Goal: Task Accomplishment & Management: Manage account settings

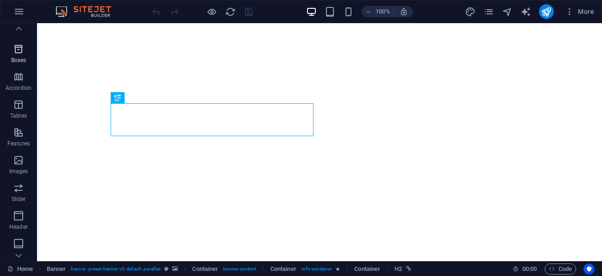
scroll to position [100, 0]
click at [18, 160] on icon "button" at bounding box center [18, 154] width 11 height 11
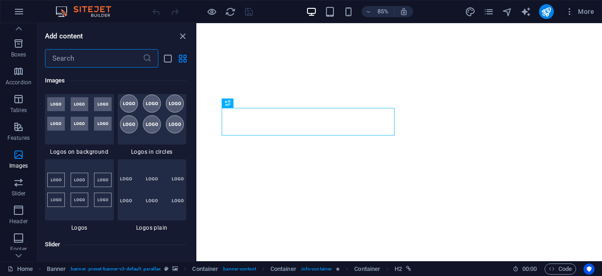
scroll to position [5095, 0]
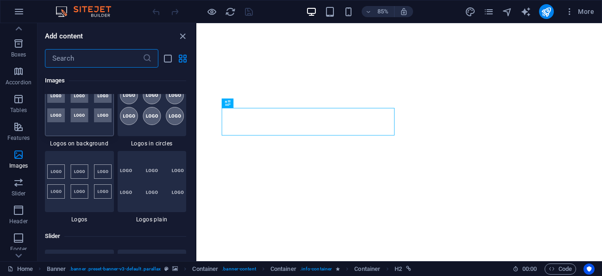
click at [81, 113] on img at bounding box center [79, 105] width 64 height 33
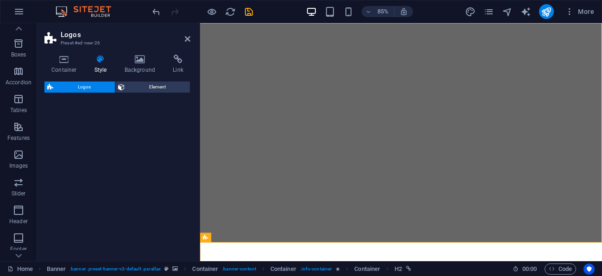
select select "rem"
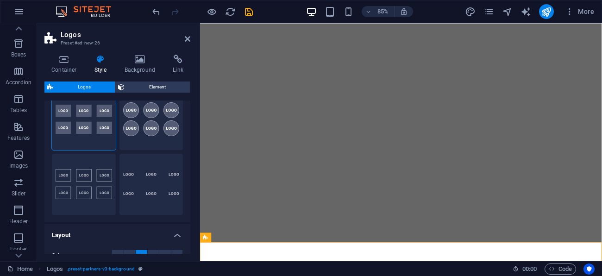
scroll to position [33, 0]
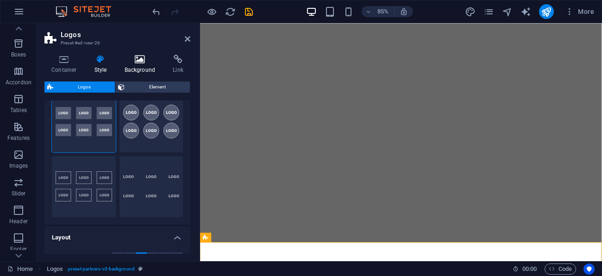
click at [137, 66] on h4 "Background" at bounding box center [142, 64] width 49 height 19
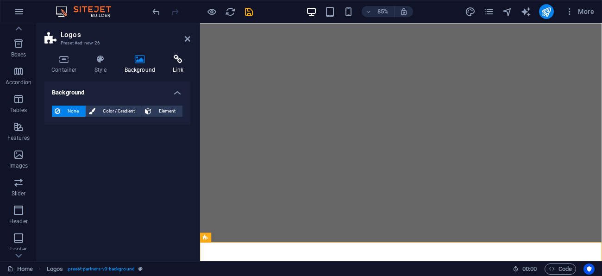
click at [177, 66] on h4 "Link" at bounding box center [178, 64] width 25 height 19
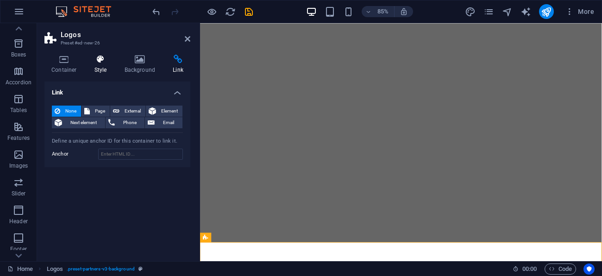
click at [100, 67] on h4 "Style" at bounding box center [103, 64] width 30 height 19
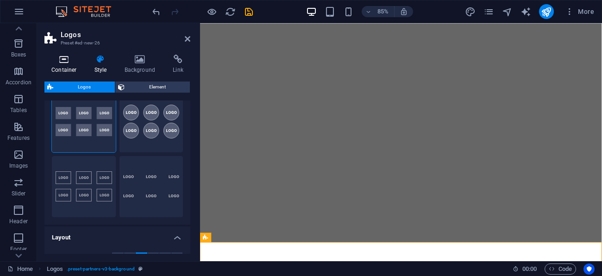
click at [67, 66] on h4 "Container" at bounding box center [65, 64] width 43 height 19
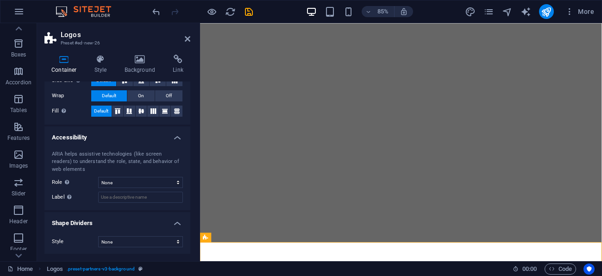
scroll to position [186, 0]
click at [15, 8] on icon "button" at bounding box center [18, 11] width 11 height 11
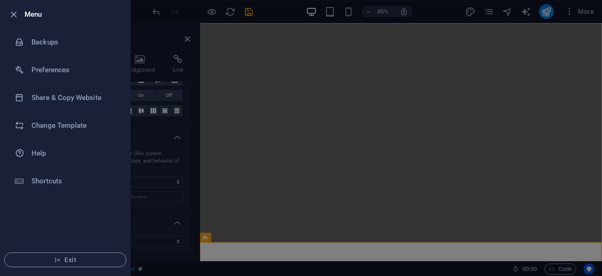
click at [160, 28] on div at bounding box center [301, 138] width 602 height 276
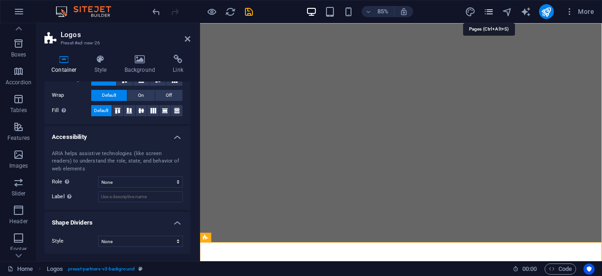
click at [491, 14] on icon "pages" at bounding box center [488, 11] width 11 height 11
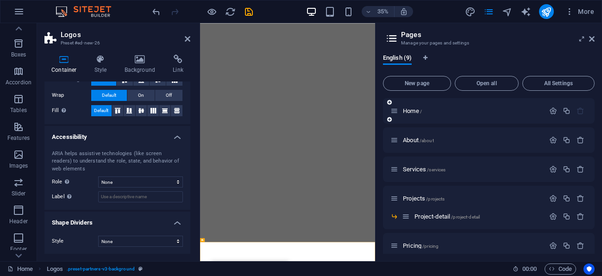
click at [394, 110] on icon at bounding box center [394, 111] width 8 height 8
click at [416, 109] on span "Home /" at bounding box center [412, 110] width 19 height 7
click at [414, 112] on span "Home /" at bounding box center [412, 110] width 19 height 7
click at [412, 111] on span "Home /" at bounding box center [412, 110] width 19 height 7
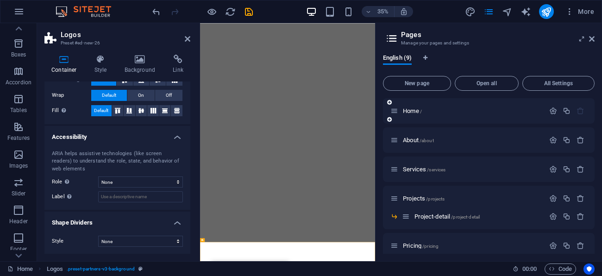
click at [395, 110] on icon at bounding box center [394, 111] width 8 height 8
click at [387, 100] on icon at bounding box center [389, 103] width 5 height 6
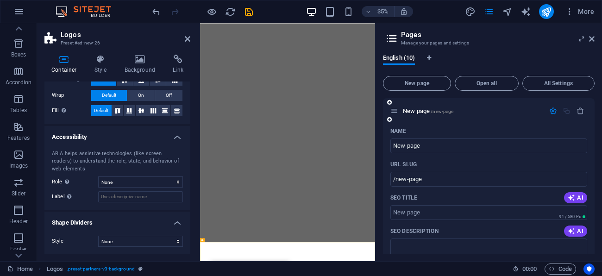
click at [465, 129] on div "Name" at bounding box center [488, 131] width 197 height 15
click at [426, 108] on span "New page /new-page" at bounding box center [428, 110] width 50 height 7
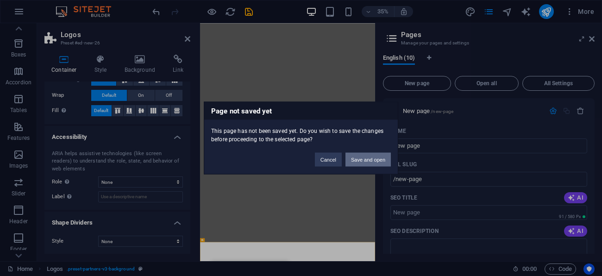
click at [370, 158] on button "Save and open" at bounding box center [367, 160] width 45 height 14
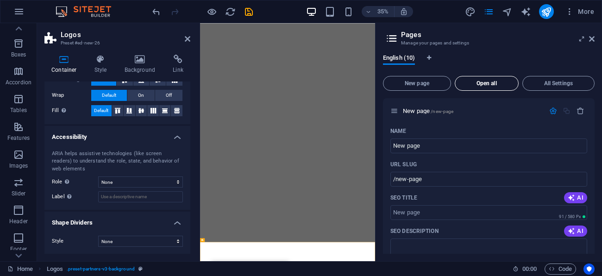
click at [483, 76] on button "Open all" at bounding box center [487, 83] width 64 height 15
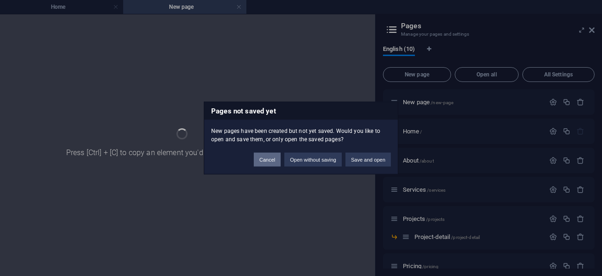
click at [271, 156] on button "Cancel" at bounding box center [267, 160] width 27 height 14
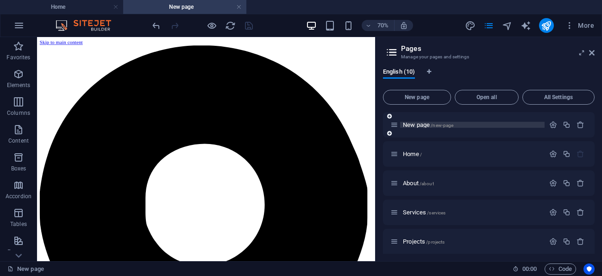
scroll to position [0, 0]
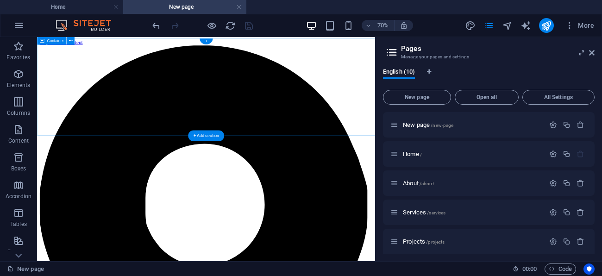
click at [207, 39] on div "+" at bounding box center [206, 41] width 13 height 6
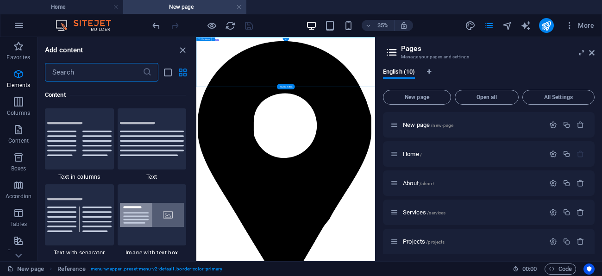
scroll to position [1620, 0]
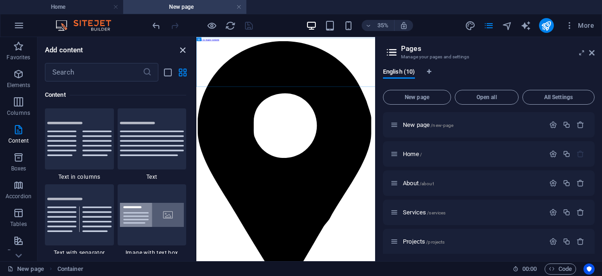
click at [182, 47] on icon "close panel" at bounding box center [182, 50] width 11 height 11
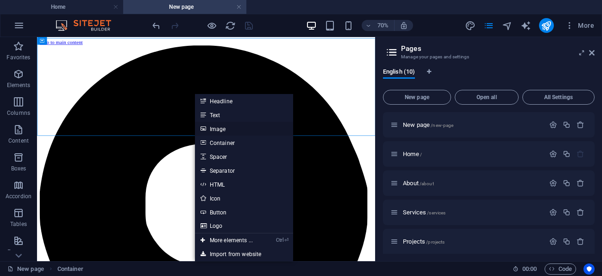
click at [218, 128] on link "Image" at bounding box center [244, 129] width 98 height 14
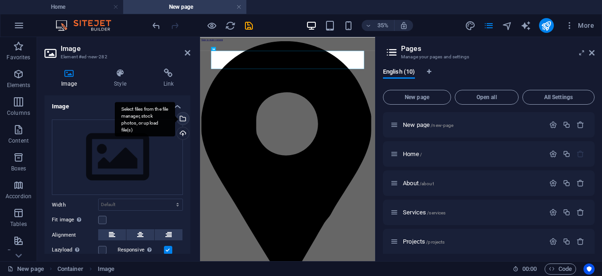
click at [183, 115] on div "Select files from the file manager, stock photos, or upload file(s)" at bounding box center [182, 120] width 14 height 14
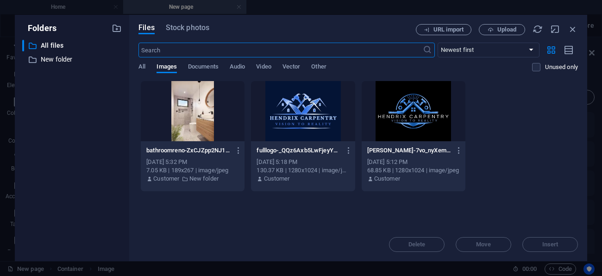
click at [412, 114] on div at bounding box center [414, 111] width 104 height 60
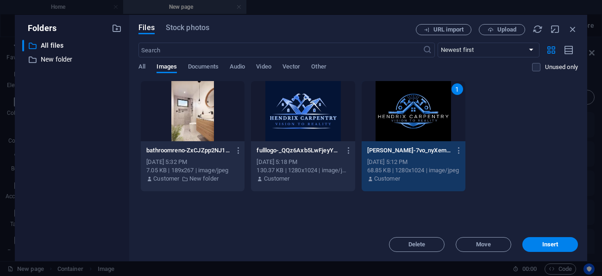
click at [548, 246] on span "Insert" at bounding box center [550, 245] width 16 height 6
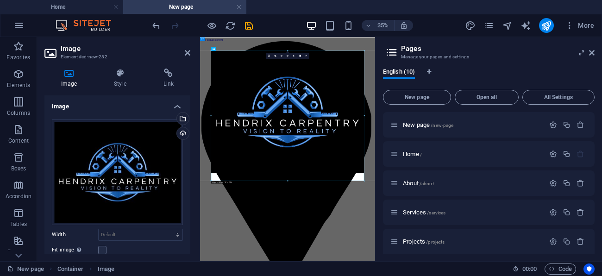
drag, startPoint x: 287, startPoint y: 172, endPoint x: 239, endPoint y: 431, distance: 263.2
type input "944"
select select "px"
drag, startPoint x: 211, startPoint y: 114, endPoint x: 202, endPoint y: 118, distance: 9.5
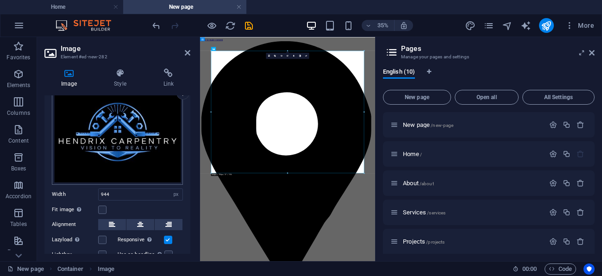
scroll to position [39, 0]
click at [188, 52] on icon at bounding box center [188, 52] width 6 height 7
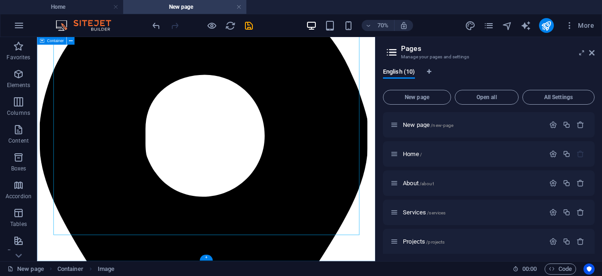
scroll to position [105, 0]
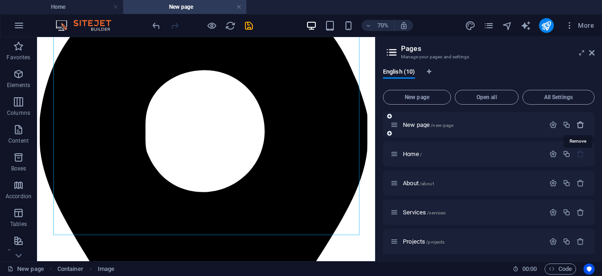
click at [578, 126] on icon "button" at bounding box center [581, 125] width 8 height 8
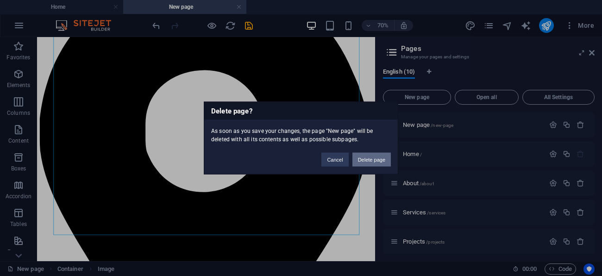
click at [377, 159] on button "Delete page" at bounding box center [371, 160] width 38 height 14
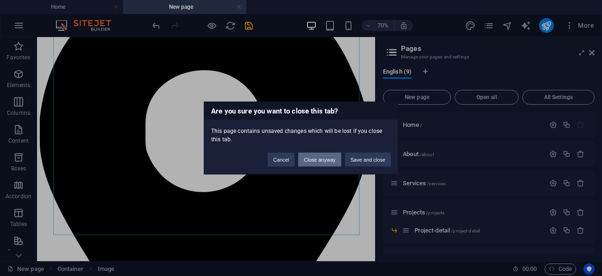
click at [327, 159] on button "Close anyway" at bounding box center [319, 160] width 43 height 14
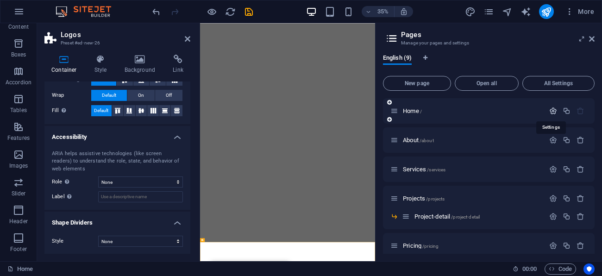
click at [552, 109] on icon "button" at bounding box center [553, 111] width 8 height 8
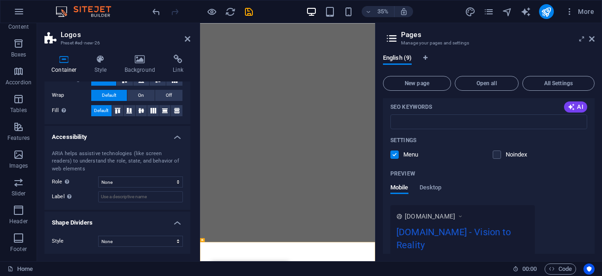
scroll to position [183, 0]
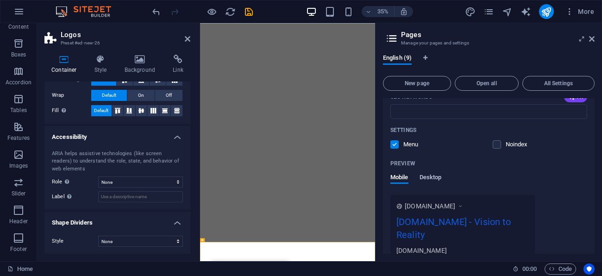
click at [437, 179] on span "Desktop" at bounding box center [431, 178] width 22 height 13
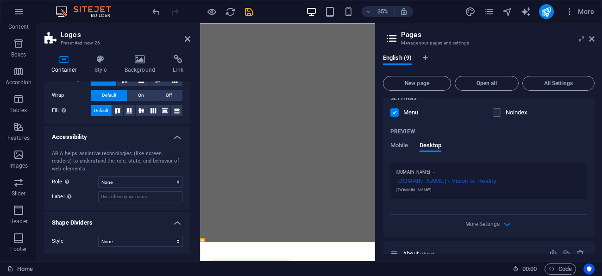
scroll to position [233, 0]
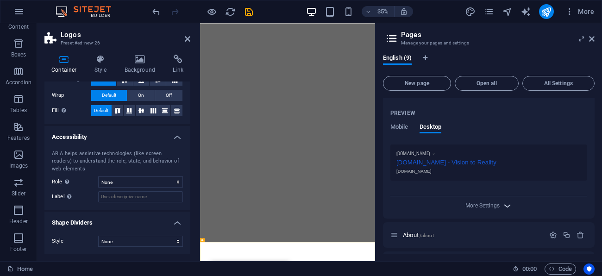
click at [485, 209] on span "More Settings" at bounding box center [488, 206] width 11 height 11
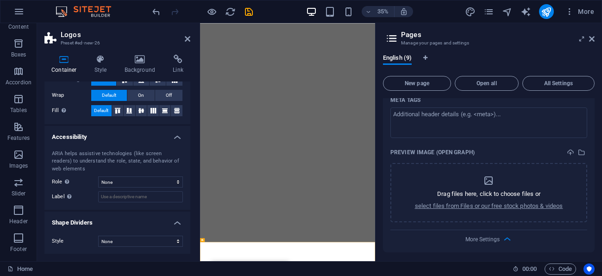
scroll to position [333, 0]
click at [490, 184] on icon "dropzone" at bounding box center [488, 180] width 11 height 11
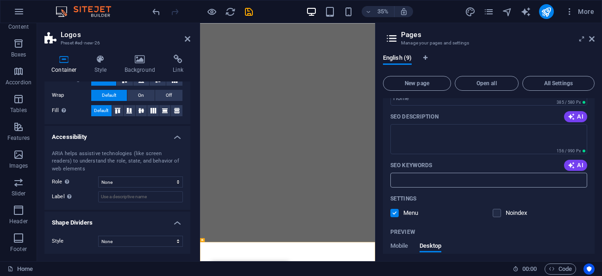
scroll to position [100, 0]
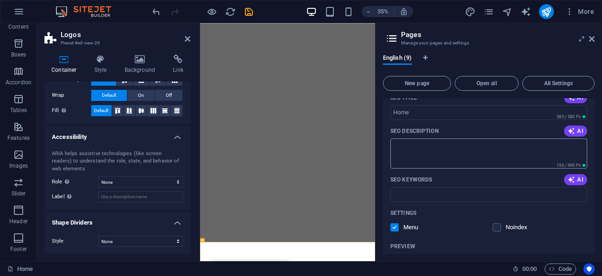
click at [406, 153] on textarea "SEO Description" at bounding box center [488, 153] width 197 height 30
paste textarea "From decks and pergolas to doors, framing, and renovations — we handle it all w…"
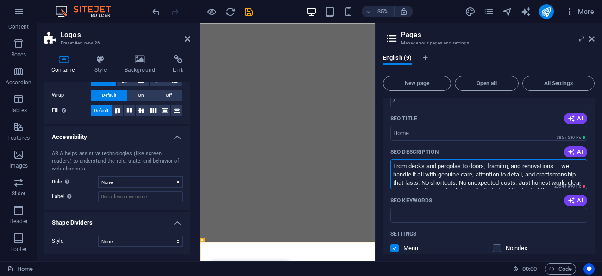
scroll to position [83, 0]
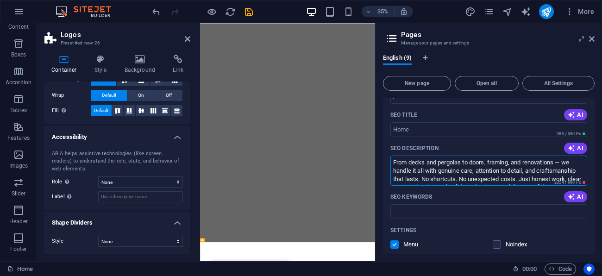
type textarea "From decks and pergolas to doors, framing, and renovations — we handle it all w…"
click at [416, 126] on input "SEO Title" at bounding box center [488, 129] width 197 height 15
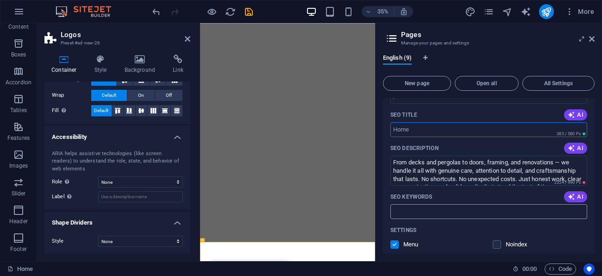
click at [421, 207] on input "SEO Keywords" at bounding box center [488, 211] width 197 height 15
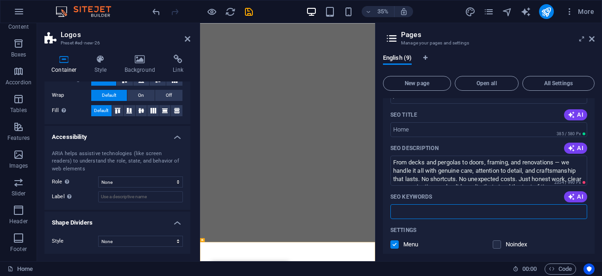
paste input "Quality Carpentry You Can Trust — Every Time"
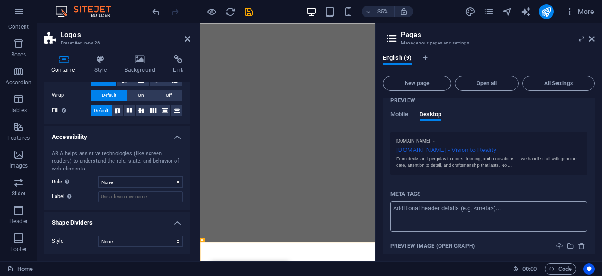
scroll to position [250, 0]
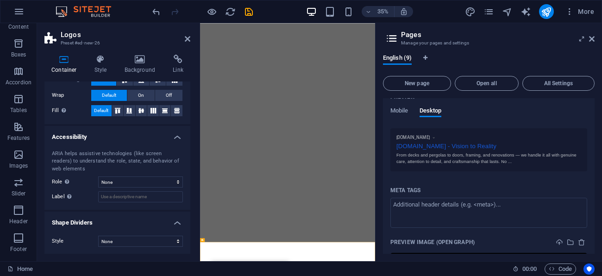
type input "Quality Carpentry You Can Trust — Every Time"
